Goal: Use online tool/utility: Utilize a website feature to perform a specific function

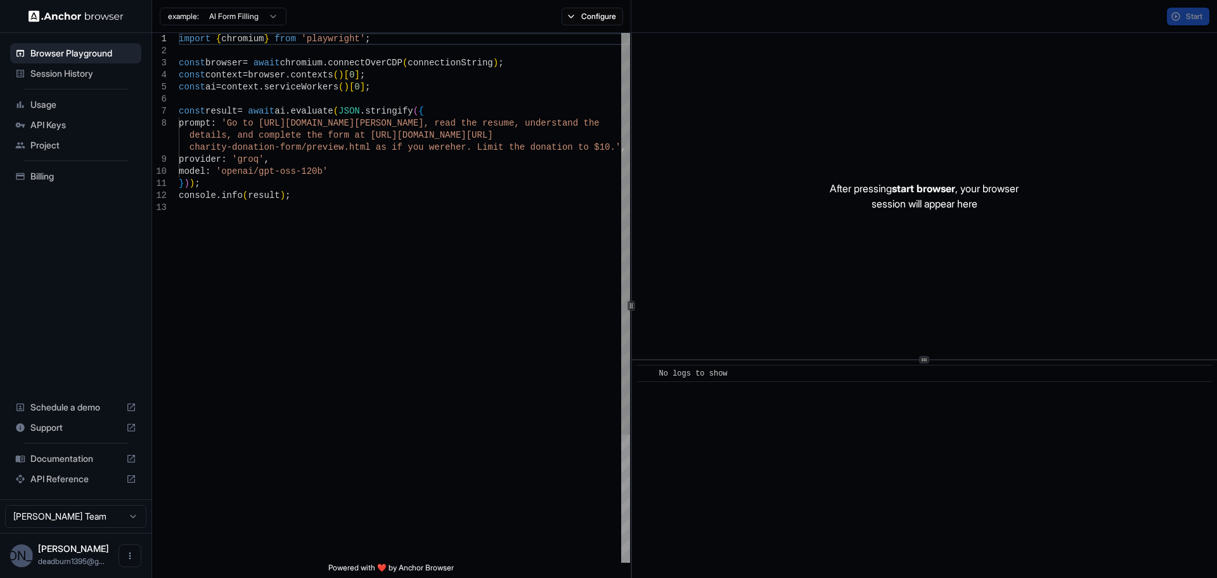
click at [310, 197] on div "import { chromium } from 'playwright' ; const browser = await chromium . connec…" at bounding box center [404, 382] width 451 height 698
click at [268, 108] on div "import { chromium } from 'playwright' ; const browser = await chromium . connec…" at bounding box center [404, 382] width 451 height 698
click at [460, 122] on div "import { chromium } from 'playwright' ; const browser = await chromium . connec…" at bounding box center [404, 382] width 451 height 698
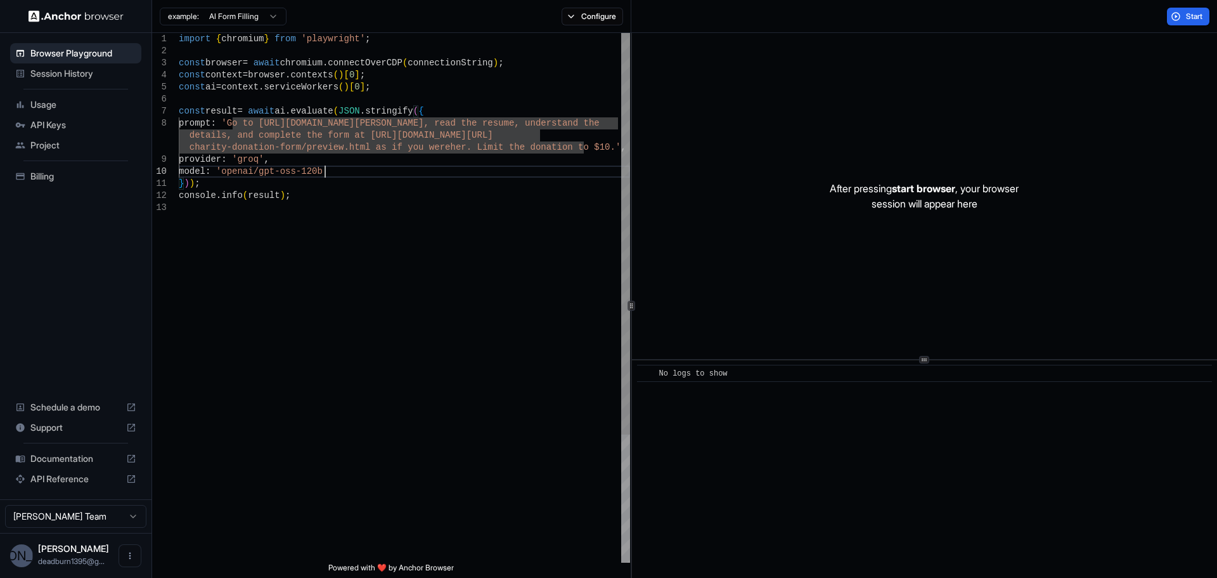
click at [333, 168] on div "import { chromium } from 'playwright' ; const browser = await chromium . connec…" at bounding box center [404, 382] width 451 height 698
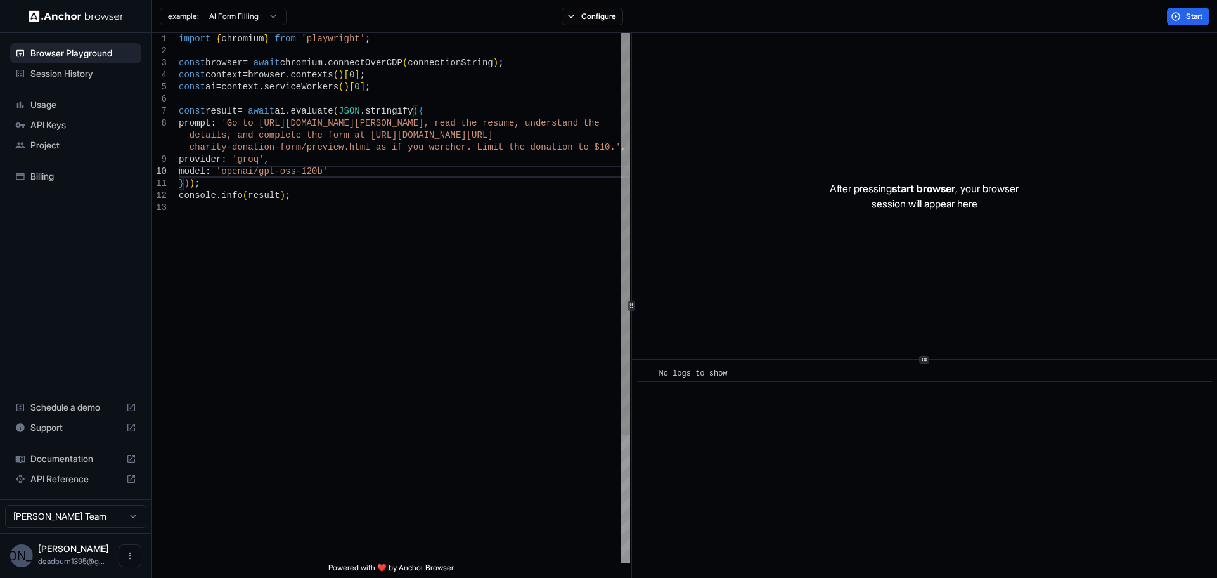
click at [394, 133] on div "import { chromium } from 'playwright' ; const browser = await chromium . connec…" at bounding box center [404, 382] width 451 height 698
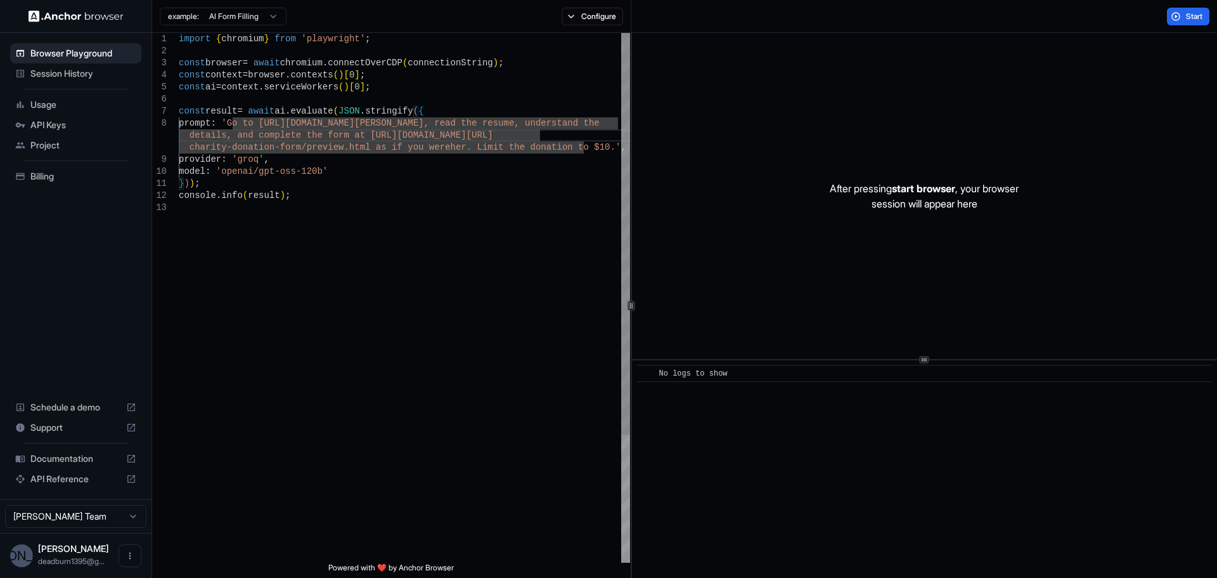
type textarea "**********"
click at [346, 174] on div "import { chromium } from 'playwright' ; const browser = await chromium . connec…" at bounding box center [404, 382] width 451 height 698
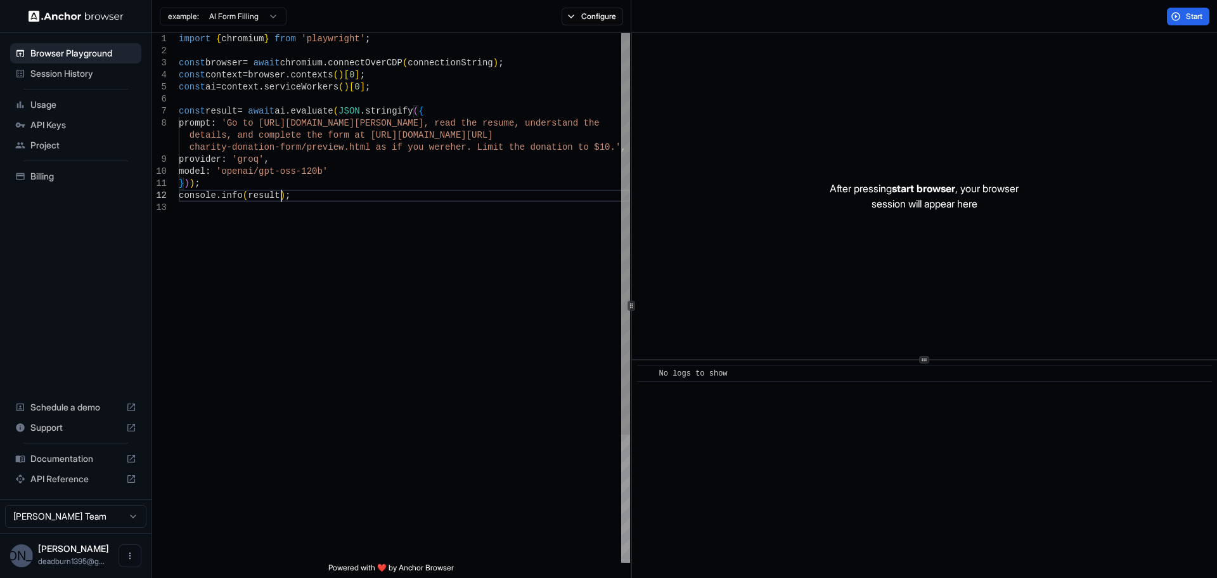
click at [306, 198] on div "import { chromium } from 'playwright' ; const browser = await chromium . connec…" at bounding box center [404, 382] width 451 height 698
click at [70, 105] on span "Usage" at bounding box center [83, 104] width 106 height 13
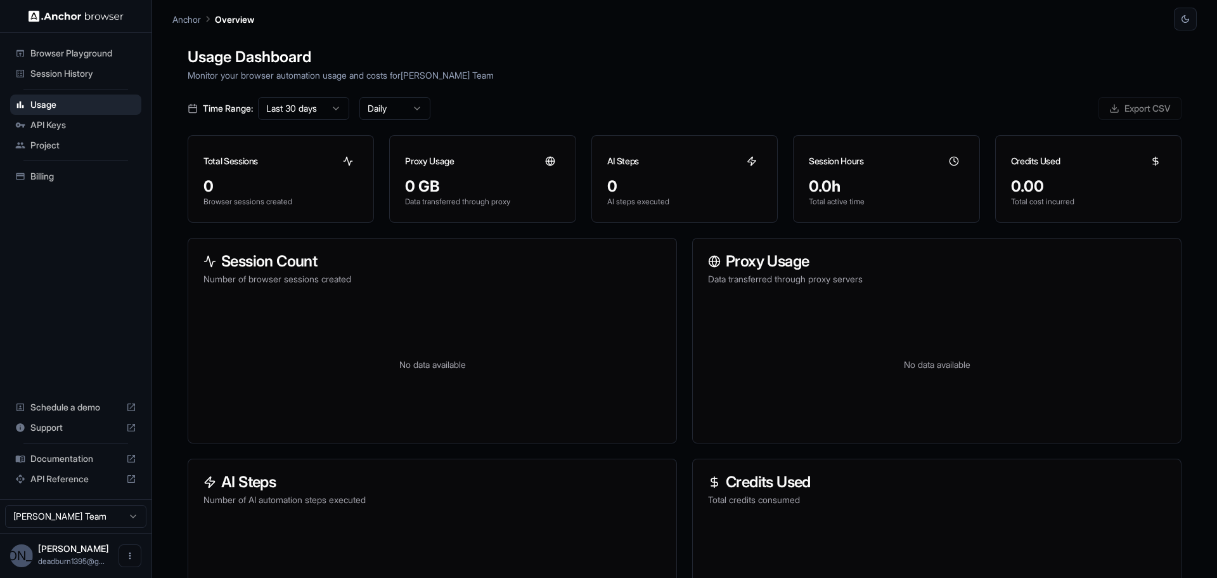
click at [79, 457] on span "Documentation" at bounding box center [75, 458] width 91 height 13
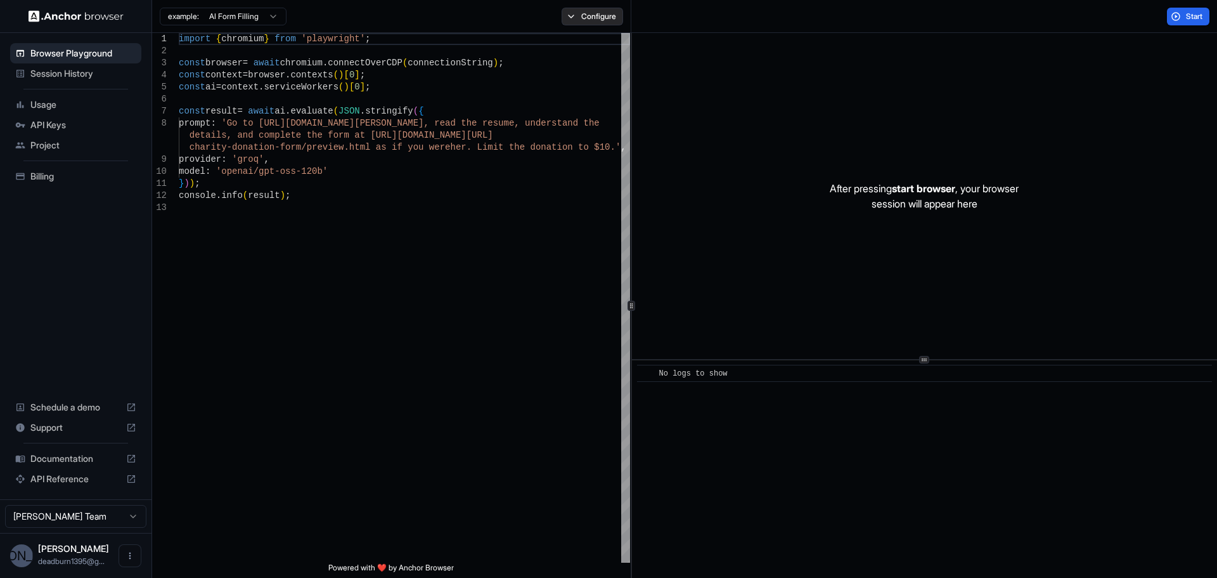
click at [580, 12] on button "Configure" at bounding box center [593, 17] width 62 height 18
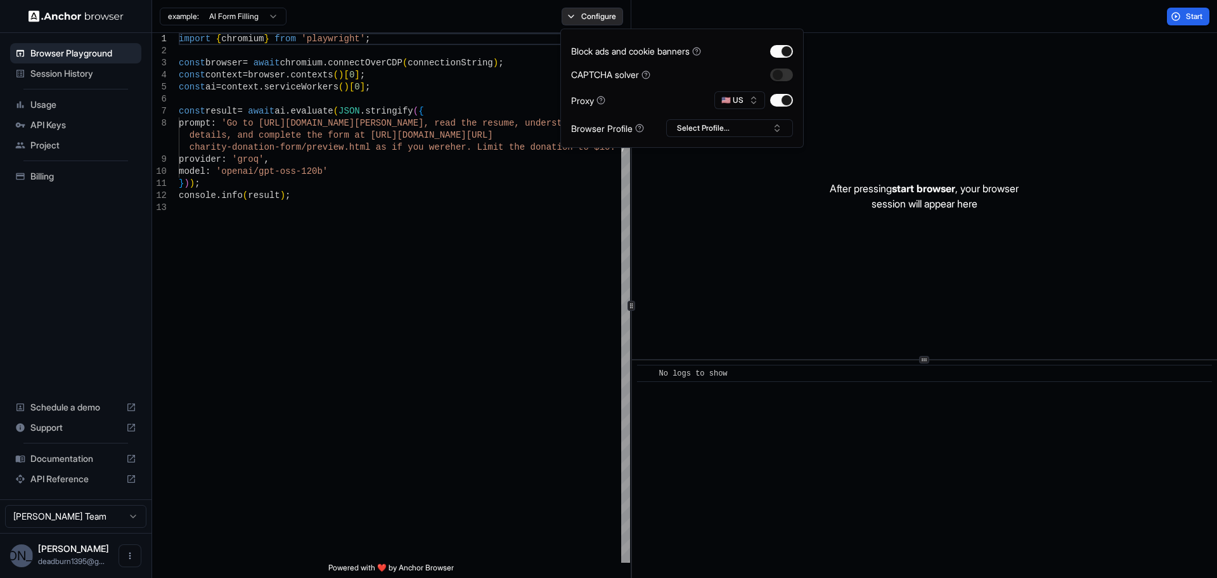
click at [576, 16] on button "Configure" at bounding box center [593, 17] width 62 height 18
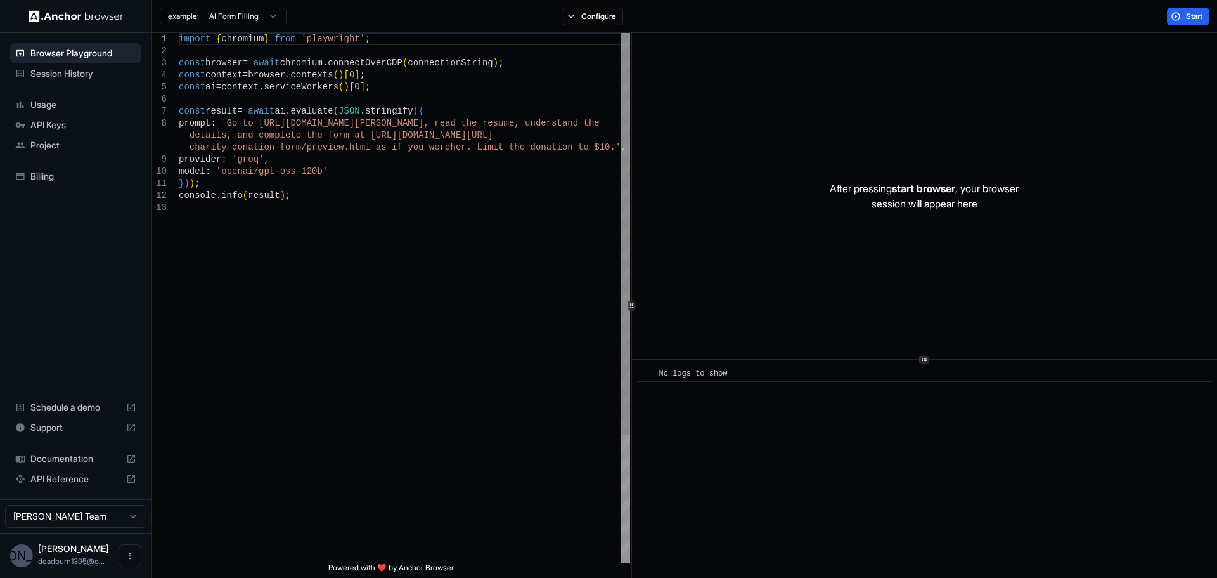
click at [221, 107] on div "import { chromium } from 'playwright' ; const browser = await chromium . connec…" at bounding box center [404, 382] width 451 height 698
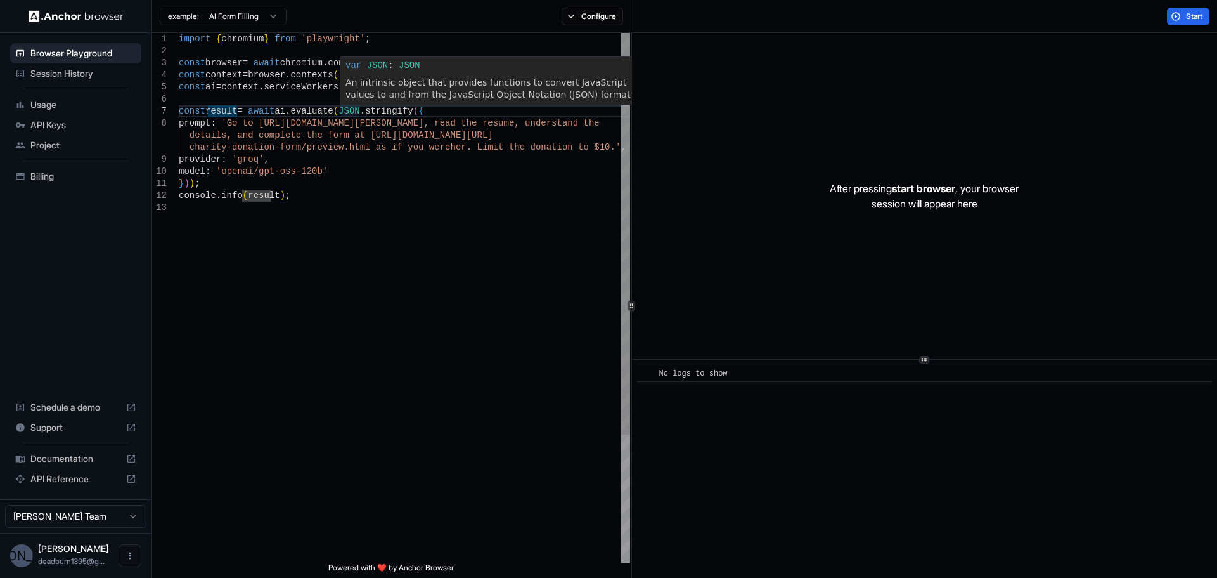
click at [279, 133] on div "import { chromium } from 'playwright' ; const browser = await chromium . connec…" at bounding box center [404, 382] width 451 height 698
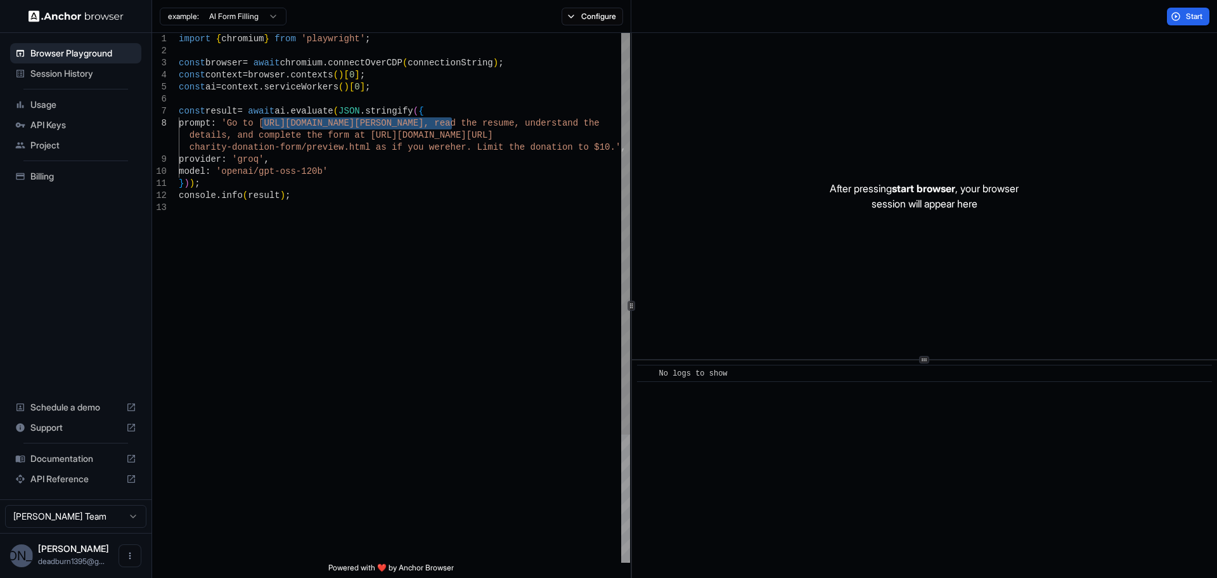
drag, startPoint x: 261, startPoint y: 122, endPoint x: 451, endPoint y: 124, distance: 190.9
click at [451, 124] on div "import { chromium } from 'playwright' ; const browser = await chromium . connec…" at bounding box center [404, 382] width 451 height 698
click at [283, 139] on div "import { chromium } from 'playwright' ; const browser = await chromium . connec…" at bounding box center [404, 382] width 451 height 698
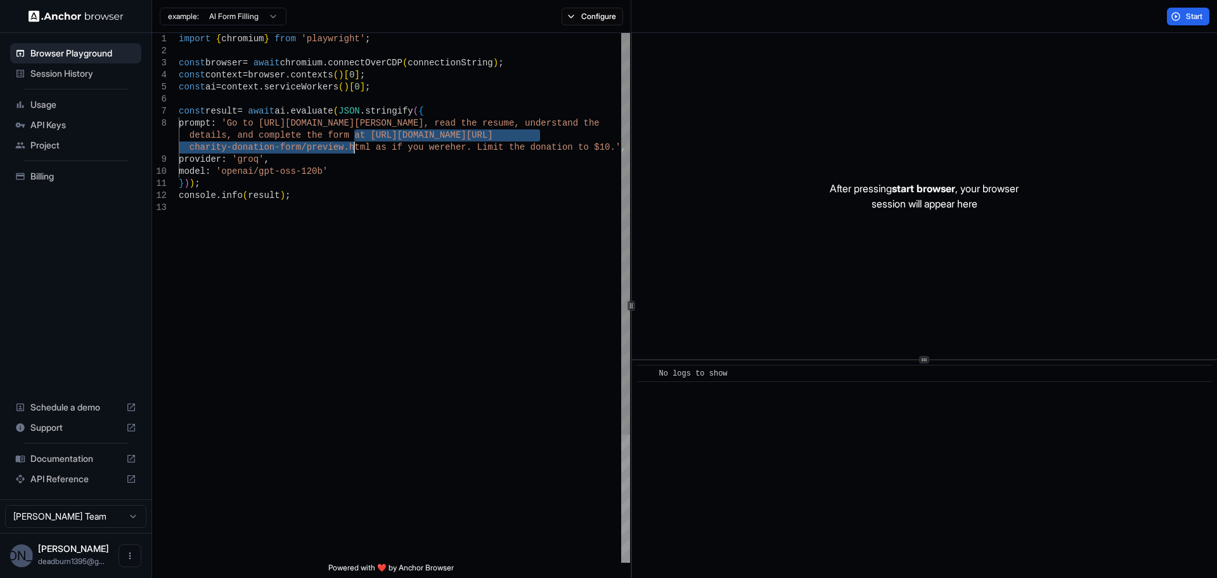
drag, startPoint x: 364, startPoint y: 134, endPoint x: 352, endPoint y: 146, distance: 16.6
click at [352, 146] on div "import { chromium } from 'playwright' ; const browser = await chromium . connec…" at bounding box center [404, 382] width 451 height 698
click at [542, 134] on div "import { chromium } from 'playwright' ; const browser = await chromium . connec…" at bounding box center [404, 382] width 451 height 698
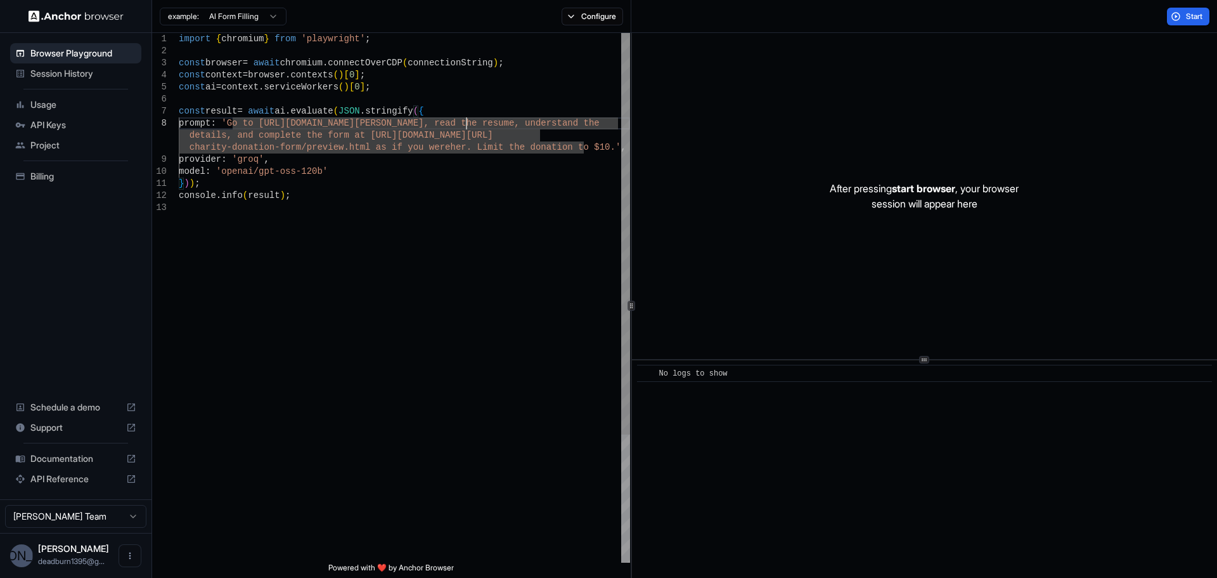
click at [469, 122] on div "import { chromium } from 'playwright' ; const browser = await chromium . connec…" at bounding box center [404, 382] width 451 height 698
click at [1176, 15] on button "Start" at bounding box center [1188, 17] width 42 height 18
type textarea "**********"
click at [462, 308] on div "import { chromium } from 'playwright' ; const browser = await chromium . connec…" at bounding box center [404, 382] width 451 height 698
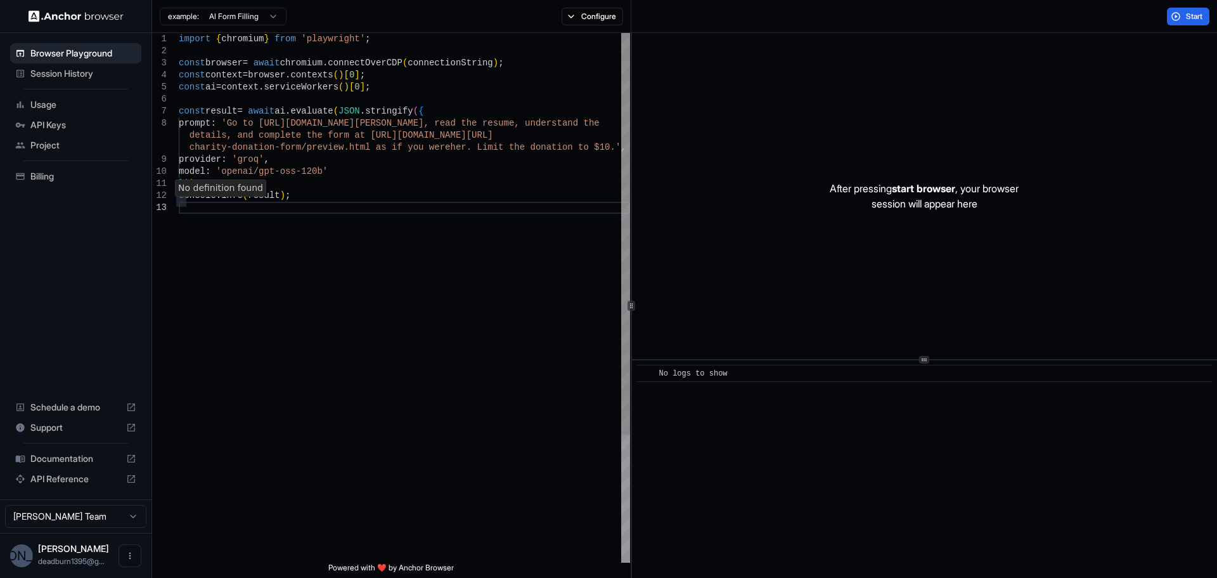
click at [443, 313] on div "import { chromium } from 'playwright' ; const browser = await chromium . connec…" at bounding box center [404, 382] width 451 height 698
